Goal: Go to known website: Access a specific website the user already knows

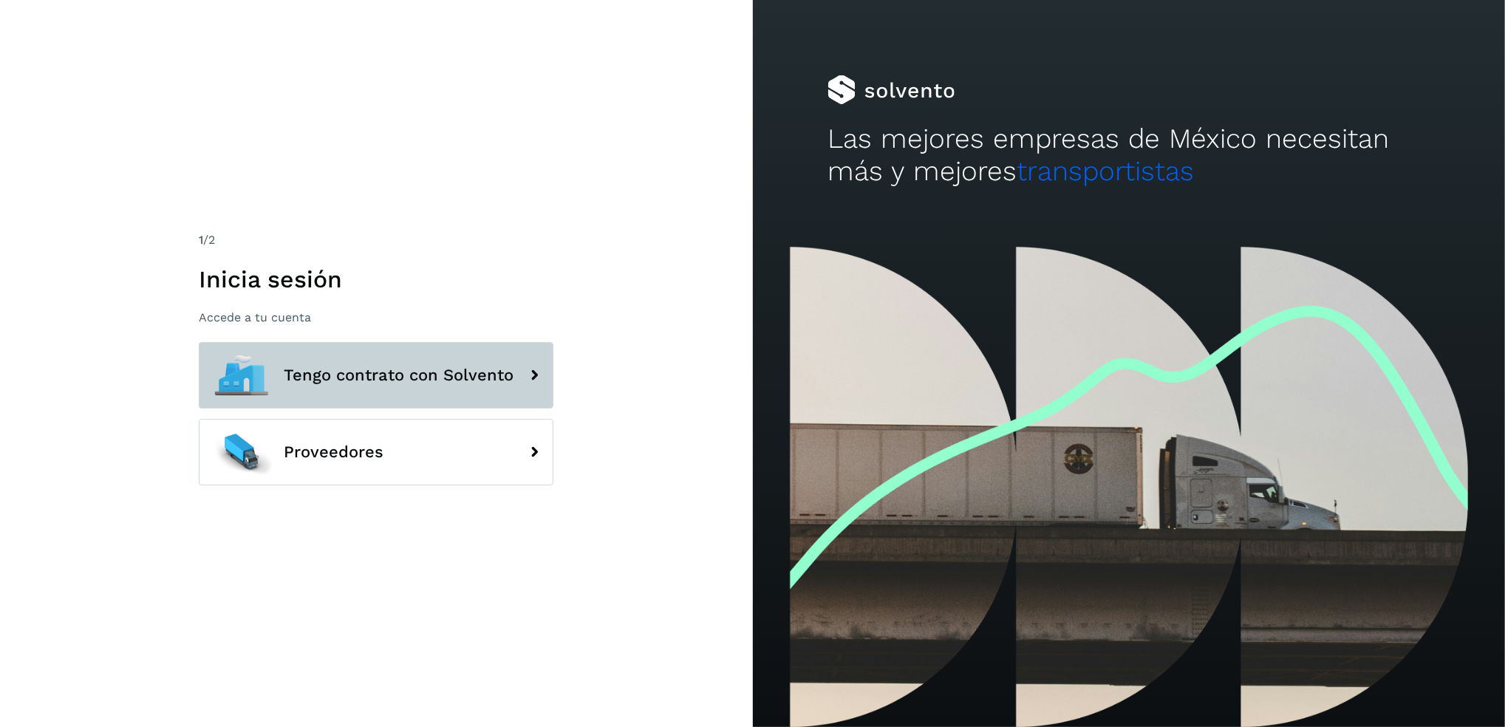
click at [498, 397] on button "Tengo contrato con Solvento" at bounding box center [376, 375] width 355 height 66
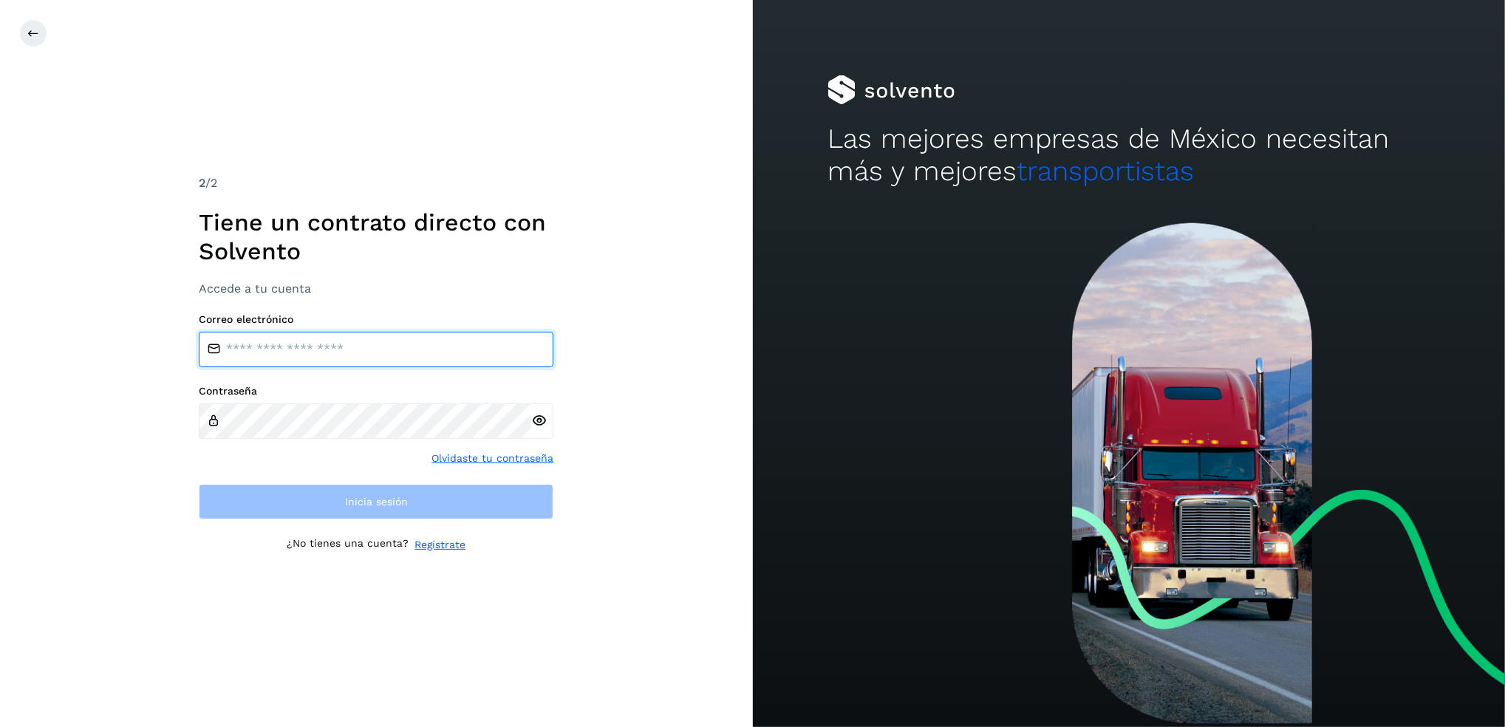
type input "**********"
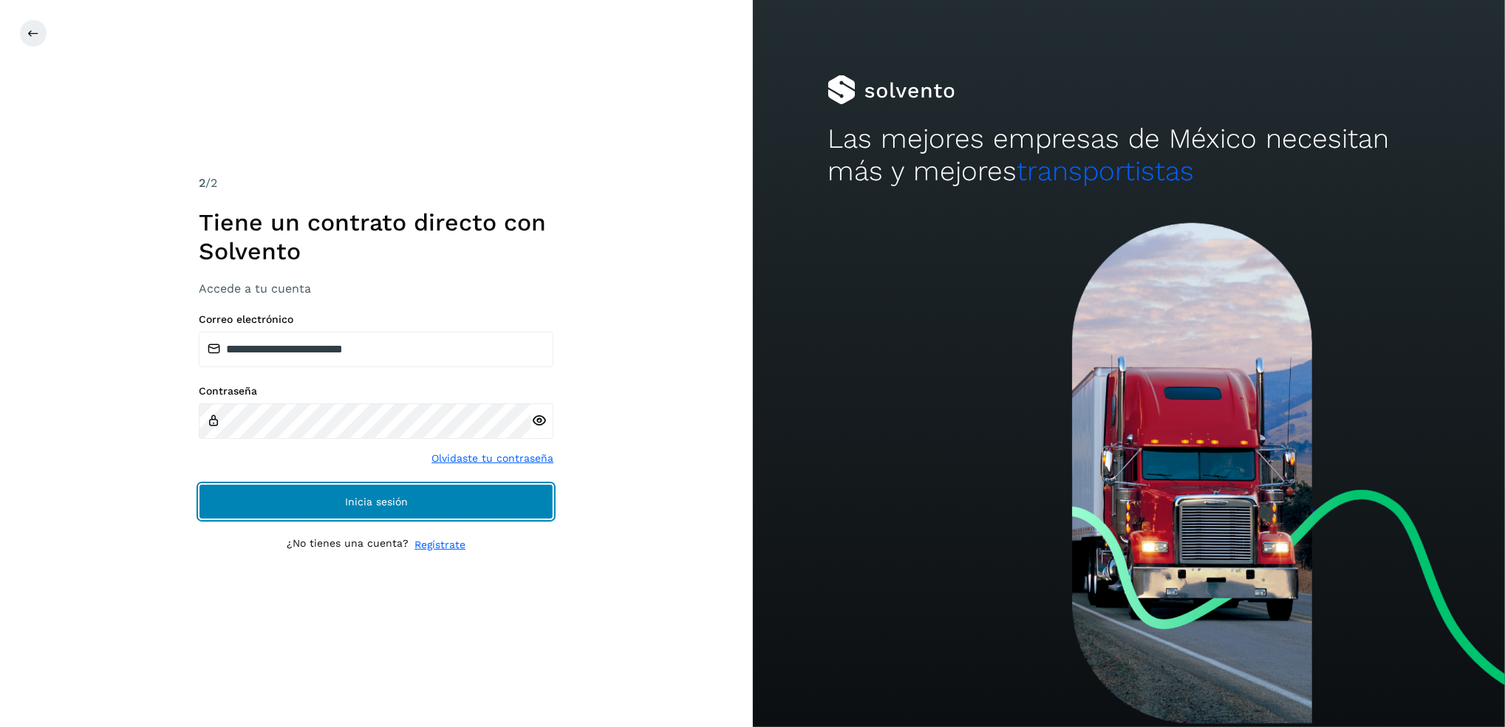
click at [363, 503] on span "Inicia sesión" at bounding box center [376, 501] width 63 height 10
